Goal: Information Seeking & Learning: Learn about a topic

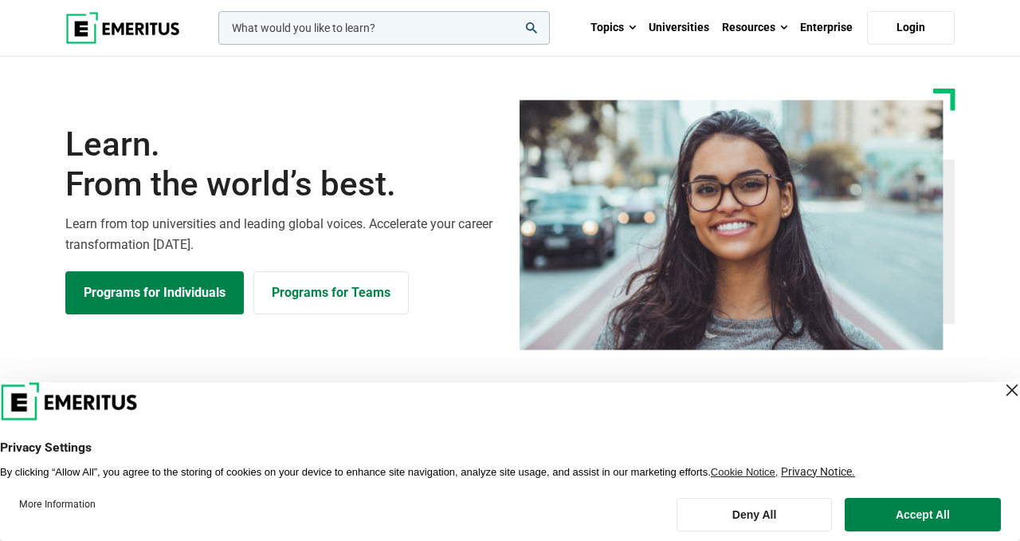
click at [314, 45] on div "leadership marketing project management data science product management Topics …" at bounding box center [510, 28] width 909 height 56
click at [321, 41] on input "woocommerce-product-search-field-0" at bounding box center [384, 27] width 332 height 33
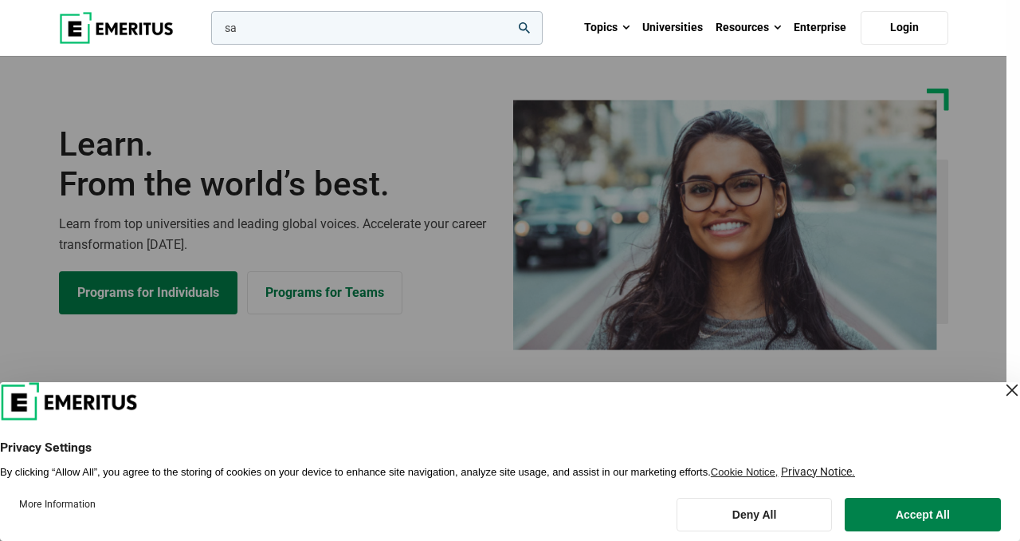
type input "s"
type input "strategy"
click at [208, 32] on button "search" at bounding box center [208, 32] width 0 height 0
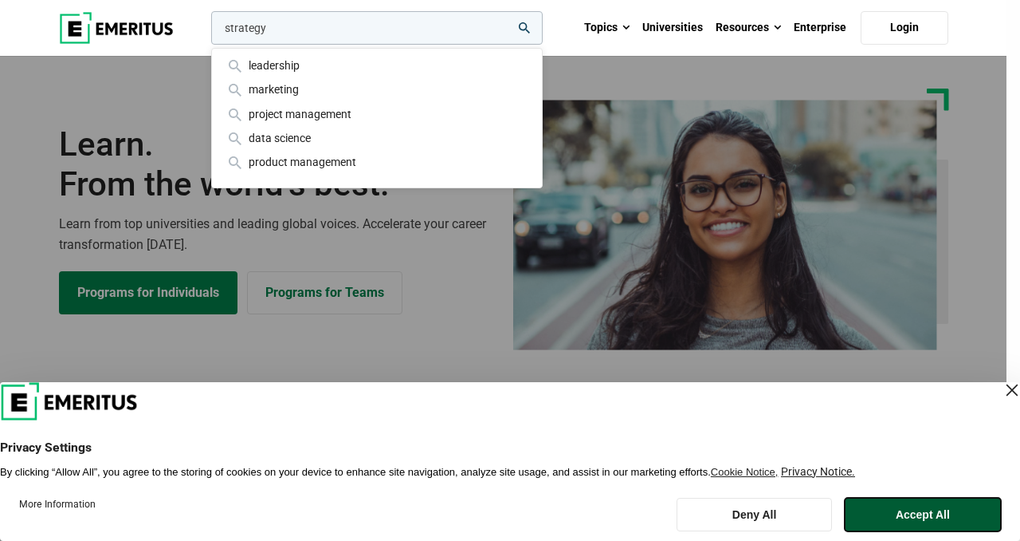
click at [922, 509] on button "Accept All" at bounding box center [923, 513] width 156 height 33
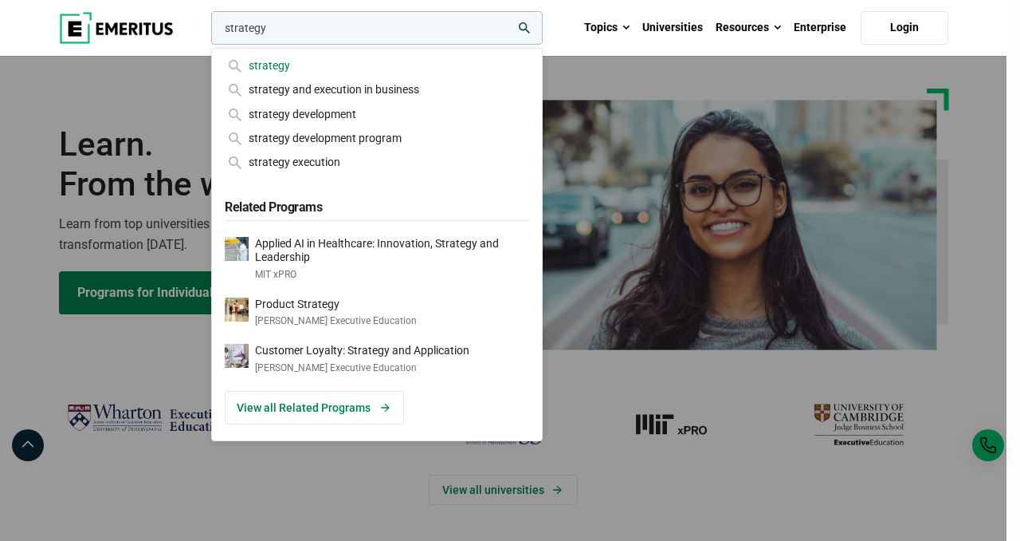
click at [305, 58] on div "strategy" at bounding box center [377, 66] width 305 height 18
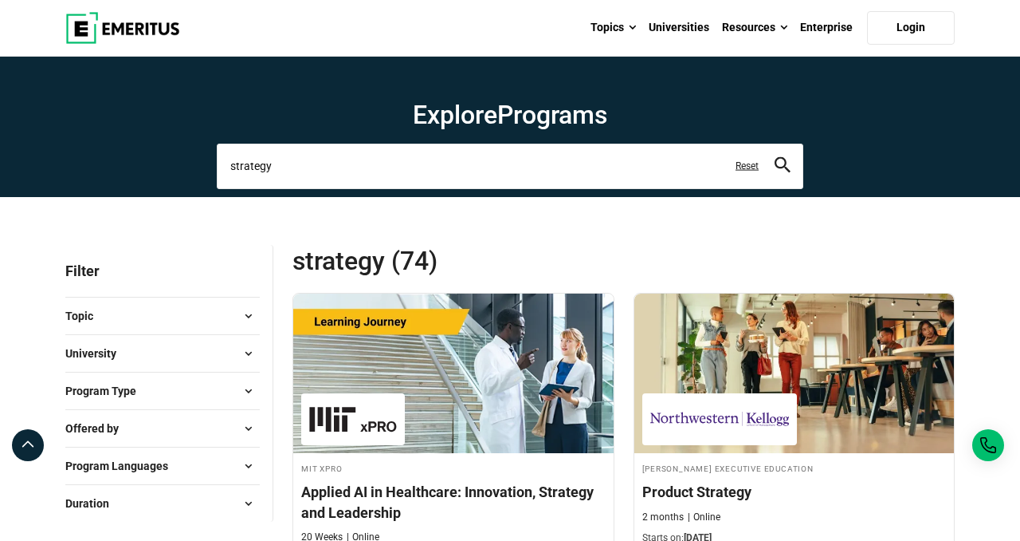
click at [502, 181] on input "strategy" at bounding box center [510, 165] width 587 height 45
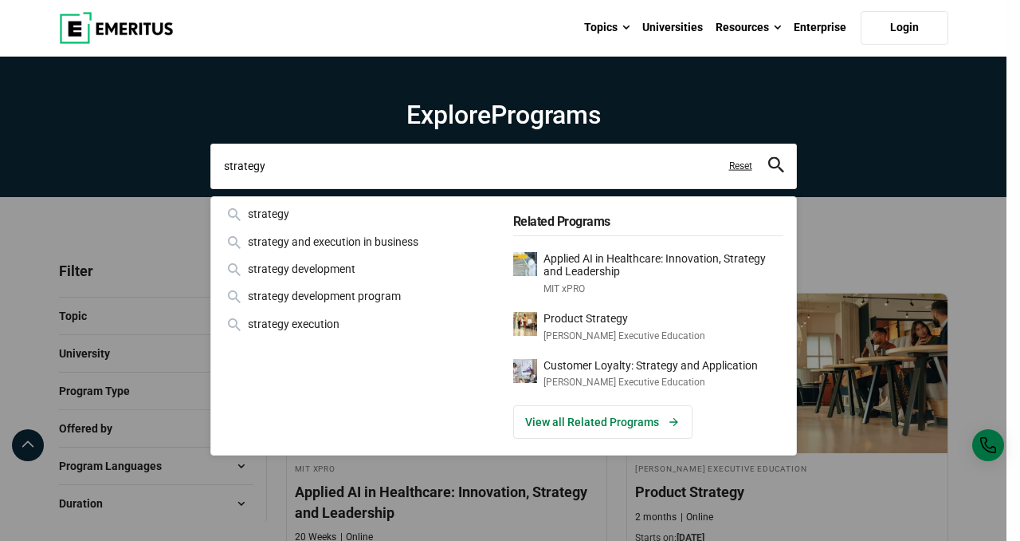
click at [502, 181] on input "strategy" at bounding box center [503, 165] width 587 height 45
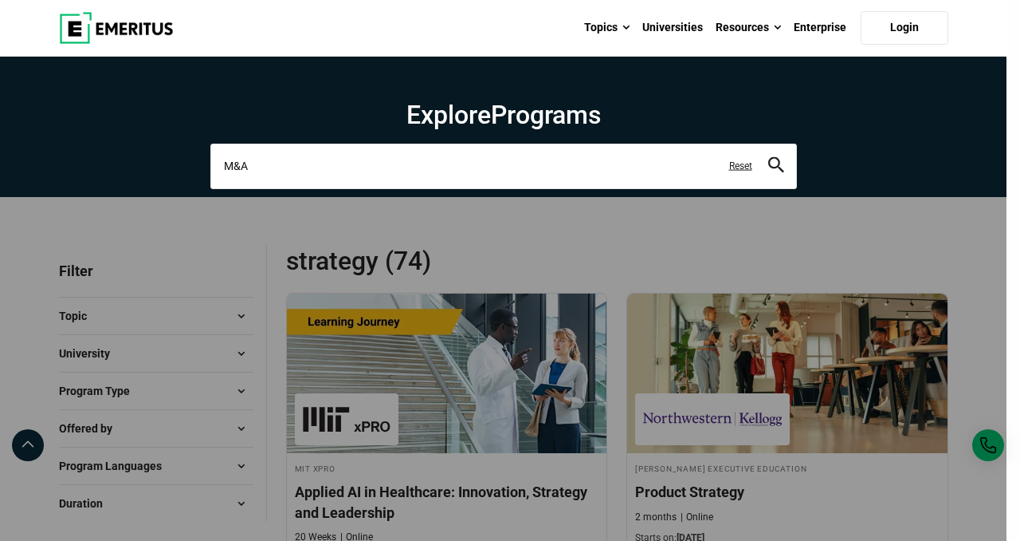
type input "M&A"
click at [769, 157] on button "search" at bounding box center [777, 166] width 16 height 18
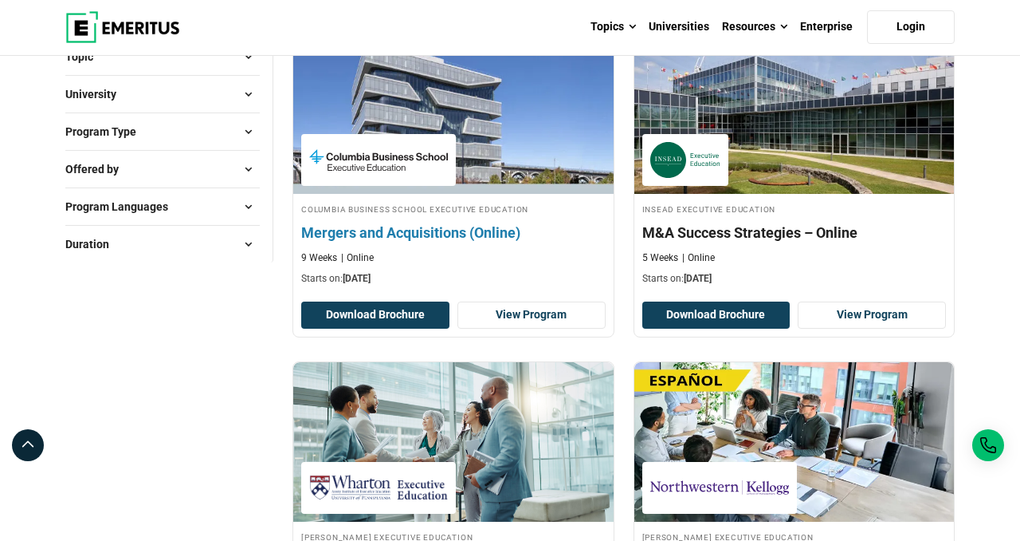
click at [526, 112] on img at bounding box center [453, 113] width 352 height 175
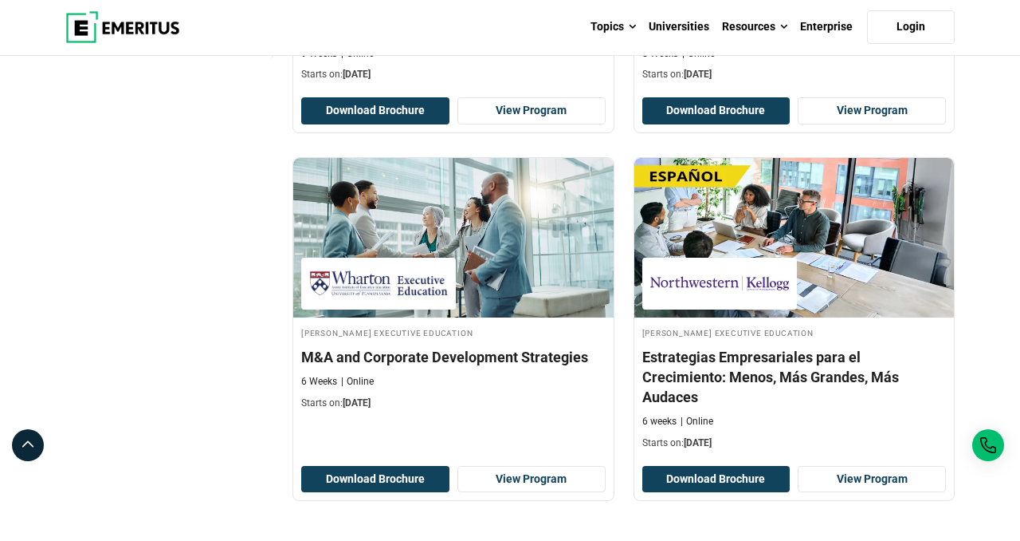
scroll to position [624, 0]
